Goal: Task Accomplishment & Management: Manage account settings

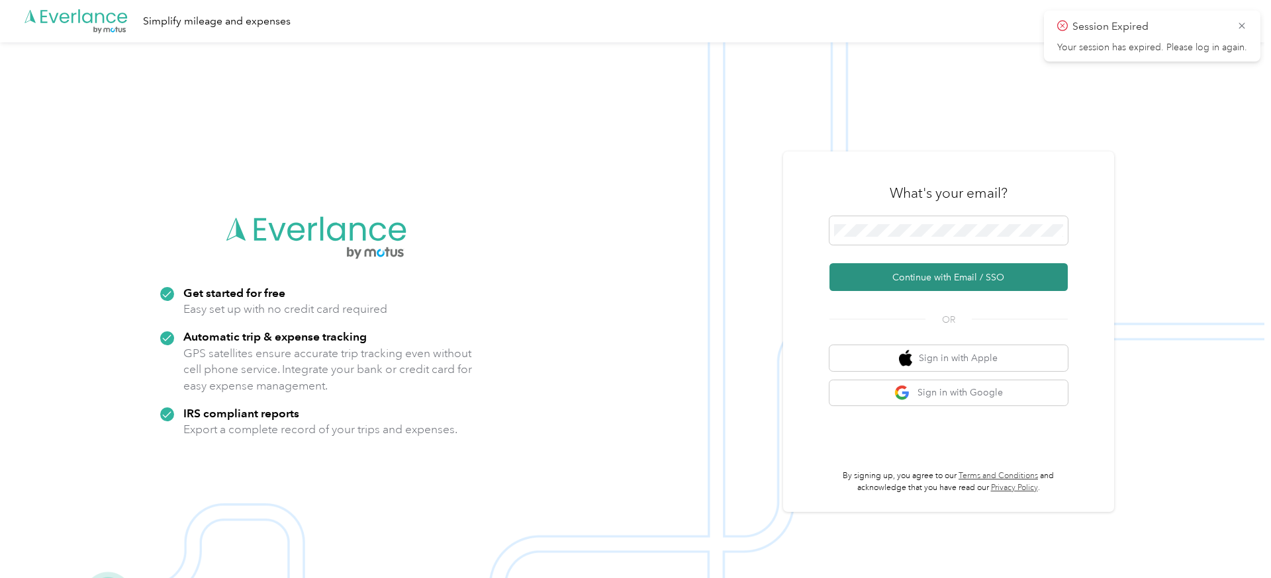
click at [939, 279] on button "Continue with Email / SSO" at bounding box center [948, 277] width 238 height 28
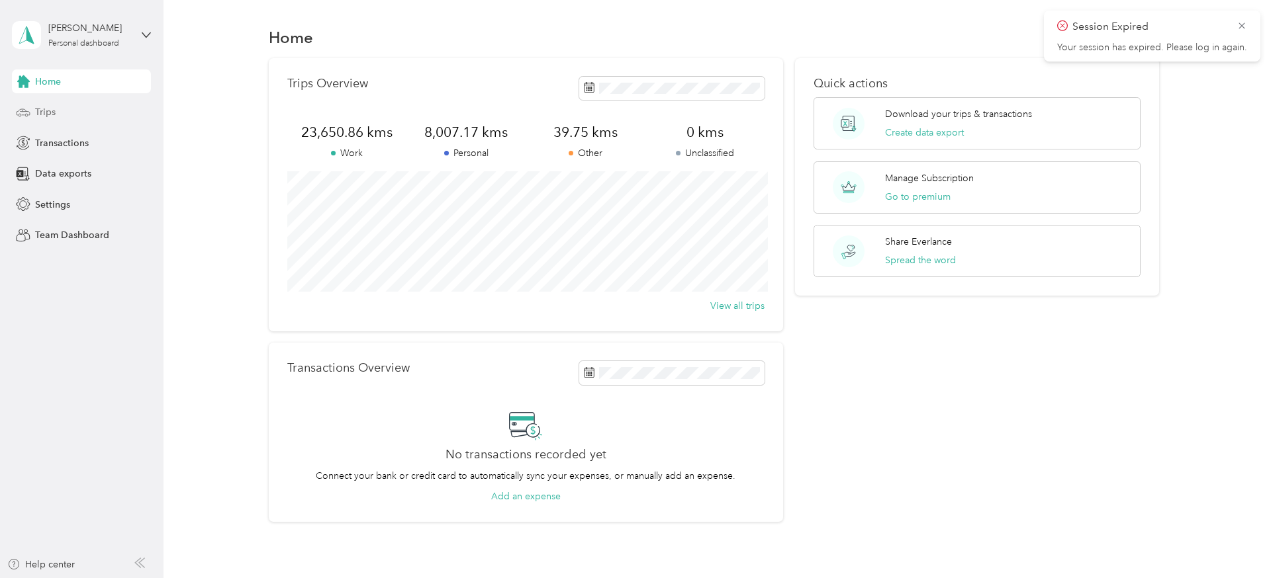
click at [38, 113] on span "Trips" at bounding box center [45, 112] width 21 height 14
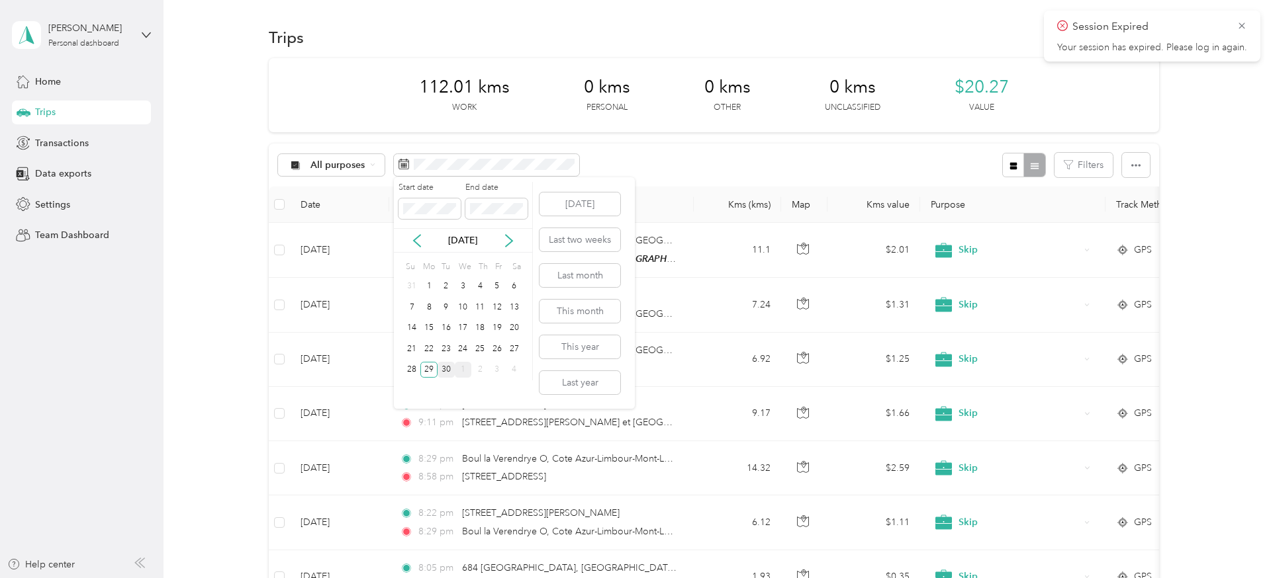
click at [449, 368] on div "30" at bounding box center [445, 370] width 17 height 17
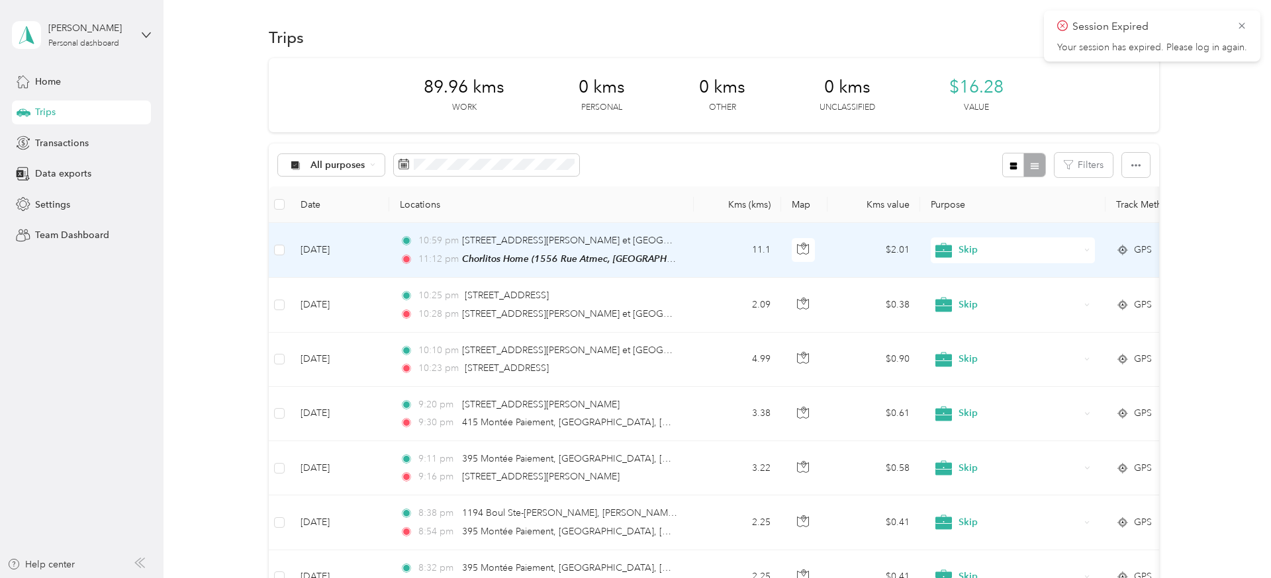
click at [370, 251] on td "[DATE]" at bounding box center [339, 250] width 99 height 55
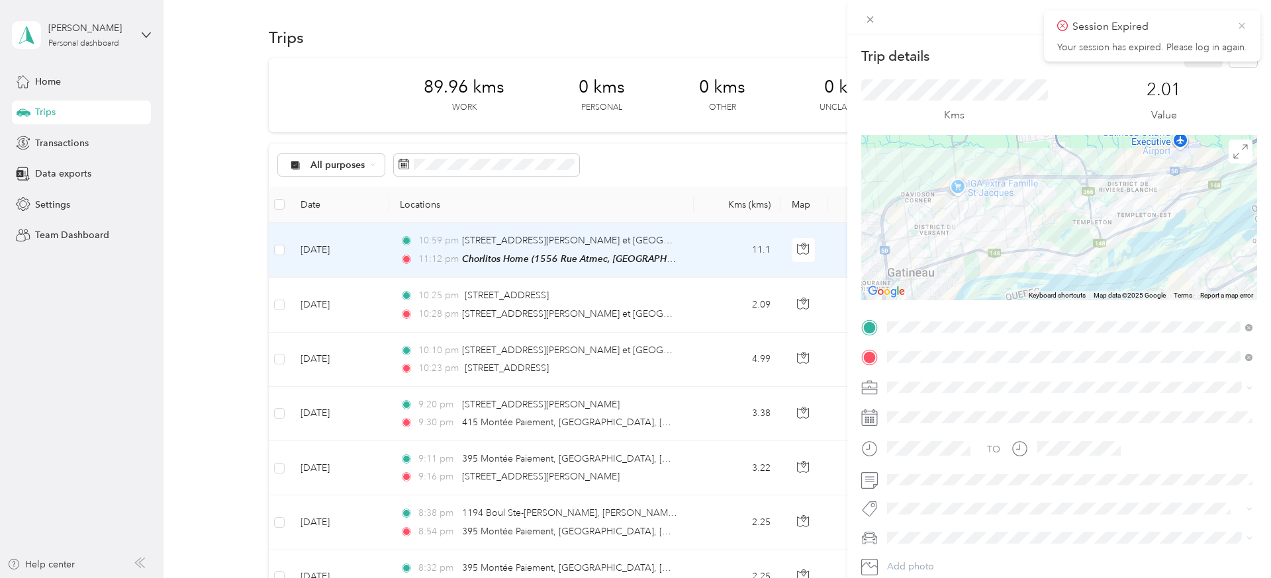
click at [1246, 24] on icon at bounding box center [1241, 26] width 11 height 12
click at [870, 19] on icon at bounding box center [870, 20] width 7 height 7
